Goal: Navigation & Orientation: Find specific page/section

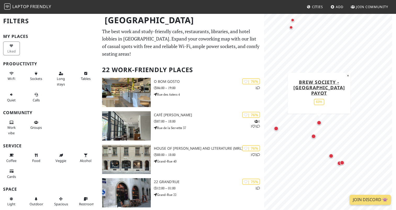
click at [319, 124] on div "Map marker" at bounding box center [319, 123] width 5 height 5
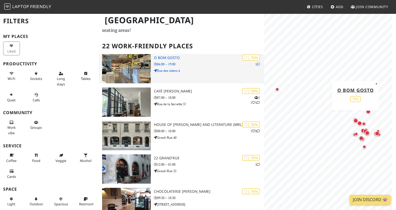
scroll to position [24, 0]
